Goal: Check status: Check status

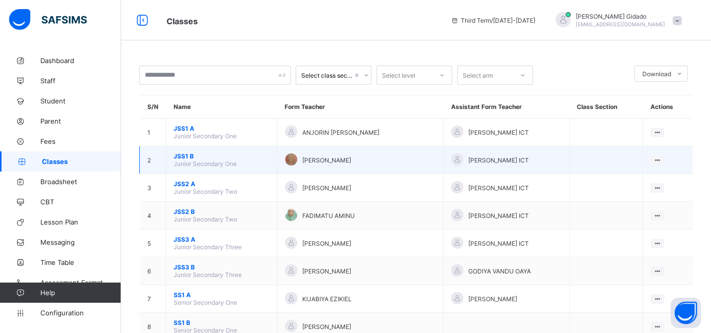
click at [178, 153] on span "JSS1 B" at bounding box center [222, 156] width 96 height 8
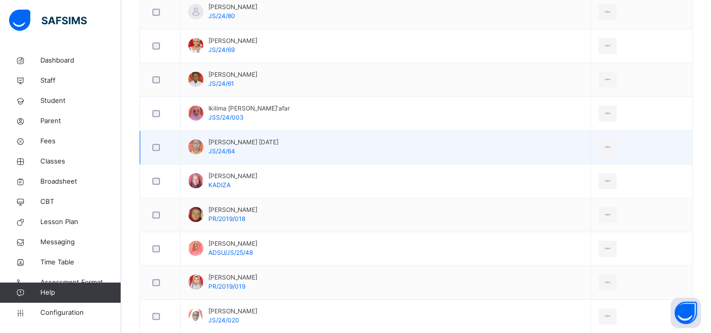
scroll to position [953, 0]
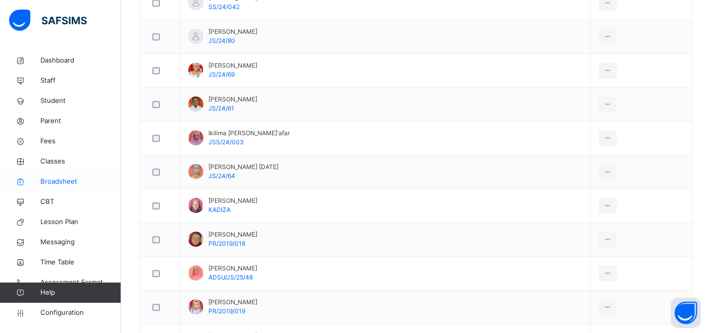
click at [71, 180] on span "Broadsheet" at bounding box center [80, 182] width 81 height 10
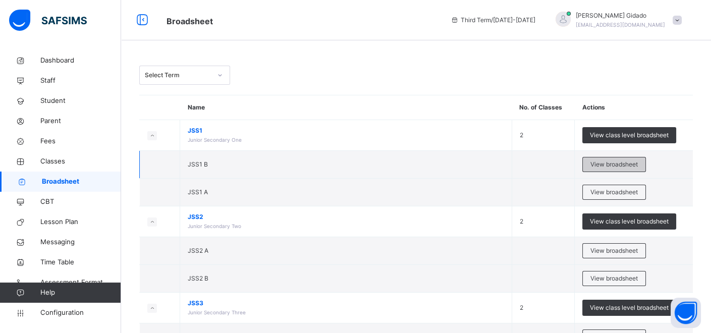
click at [602, 162] on span "View broadsheet" at bounding box center [614, 164] width 47 height 9
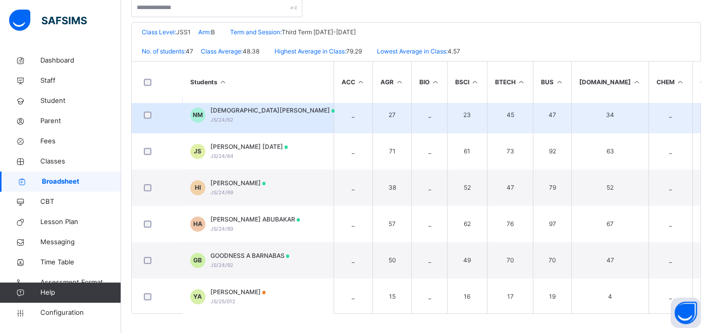
scroll to position [897, 0]
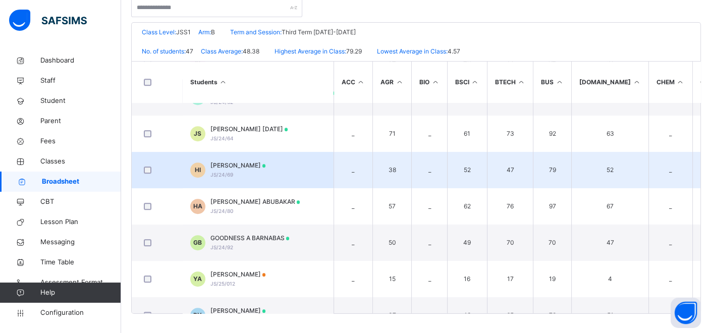
click at [534, 172] on td "79" at bounding box center [553, 170] width 38 height 36
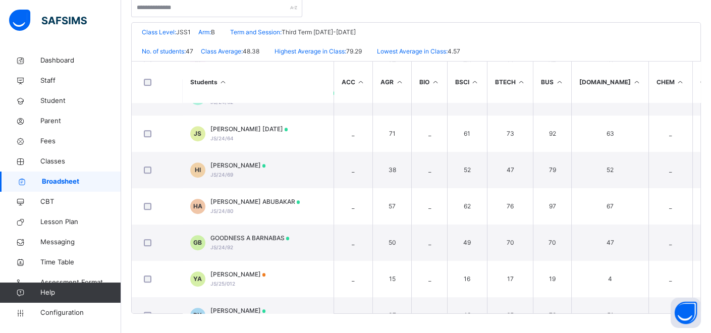
drag, startPoint x: 271, startPoint y: 159, endPoint x: 271, endPoint y: 164, distance: 5.6
click at [266, 162] on span "[PERSON_NAME]" at bounding box center [239, 165] width 56 height 9
click at [0, 0] on icon "Low. Average in Class" at bounding box center [0, 0] width 0 height 0
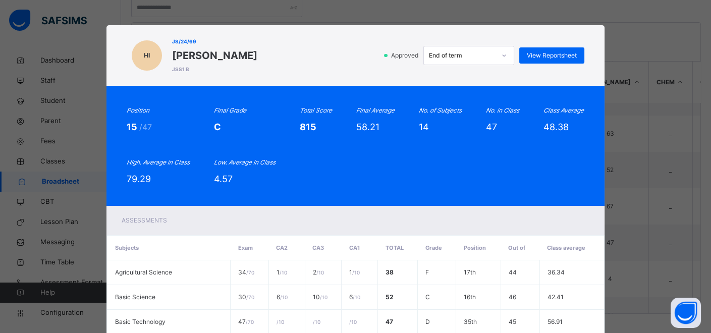
scroll to position [0, 0]
click at [555, 54] on span "View Reportsheet" at bounding box center [552, 55] width 50 height 9
